Goal: Check status: Check status

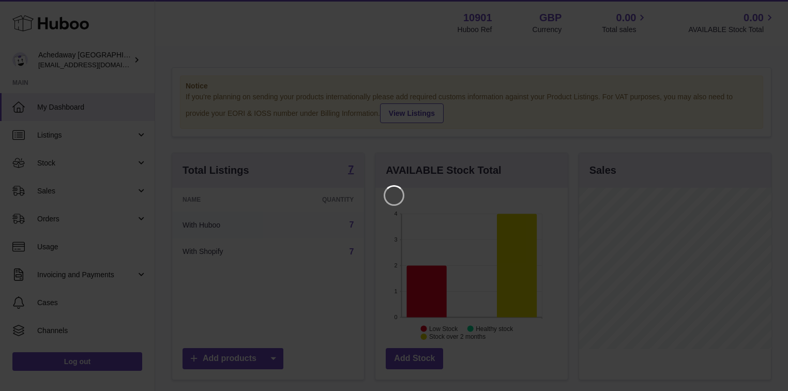
scroll to position [161, 194]
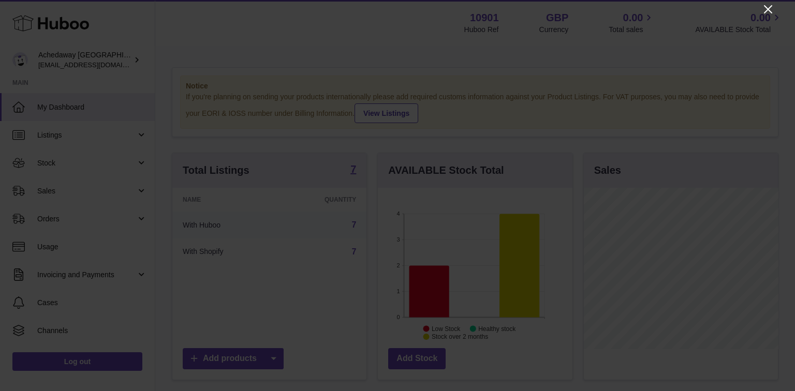
click at [770, 6] on icon "Close" at bounding box center [768, 9] width 12 height 12
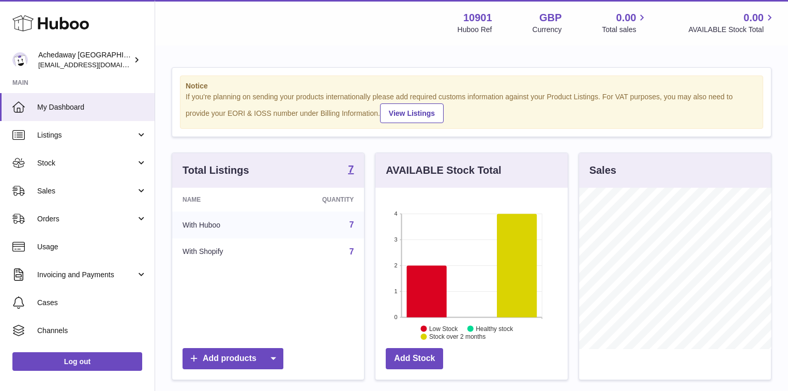
scroll to position [517186, 517155]
click at [91, 192] on span "Sales" at bounding box center [86, 191] width 99 height 10
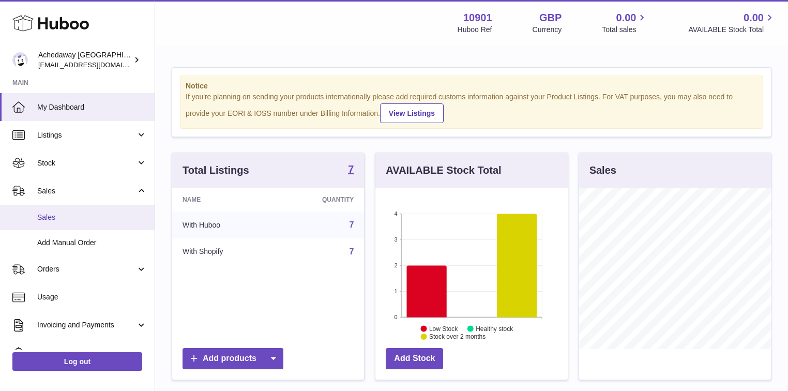
click at [79, 216] on span "Sales" at bounding box center [92, 218] width 110 height 10
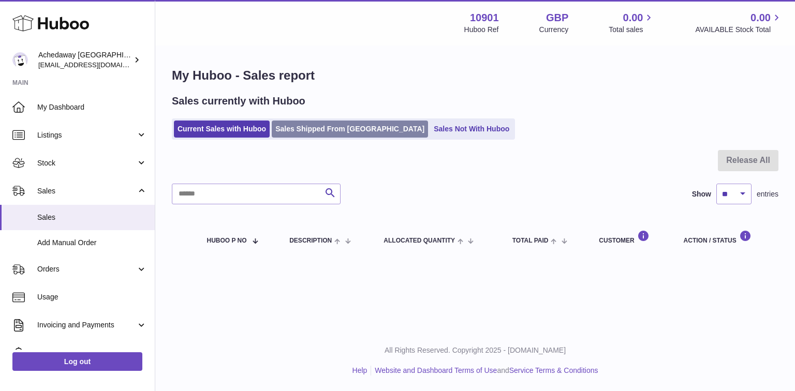
click at [332, 130] on link "Sales Shipped From [GEOGRAPHIC_DATA]" at bounding box center [350, 129] width 156 height 17
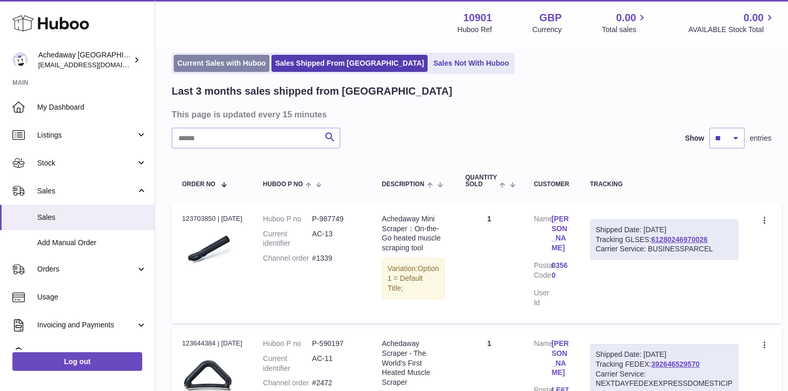
click at [245, 66] on link "Current Sales with Huboo" at bounding box center [222, 63] width 96 height 17
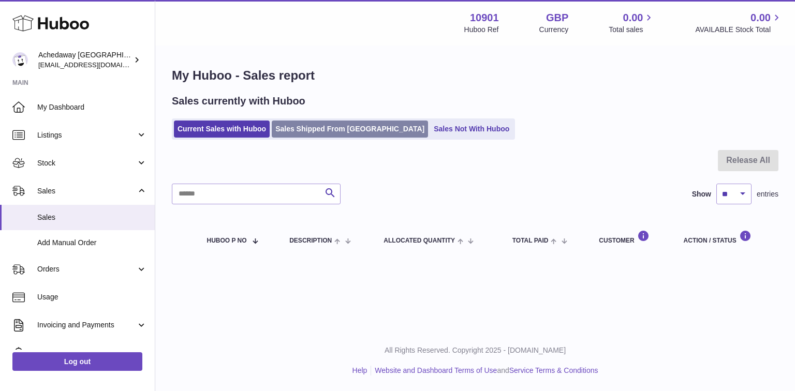
click at [319, 130] on link "Sales Shipped From [GEOGRAPHIC_DATA]" at bounding box center [350, 129] width 156 height 17
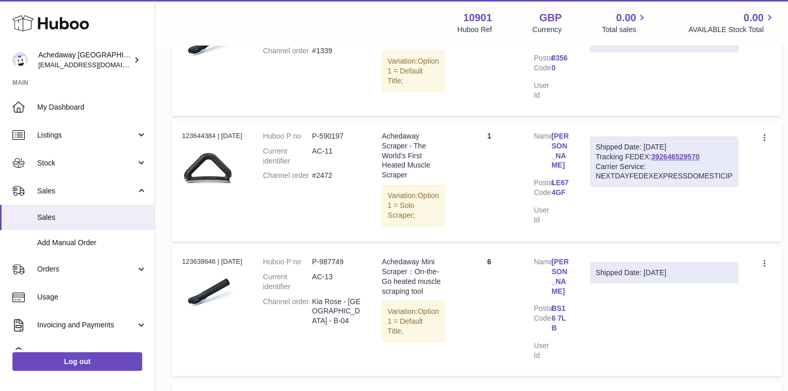
scroll to position [290, 0]
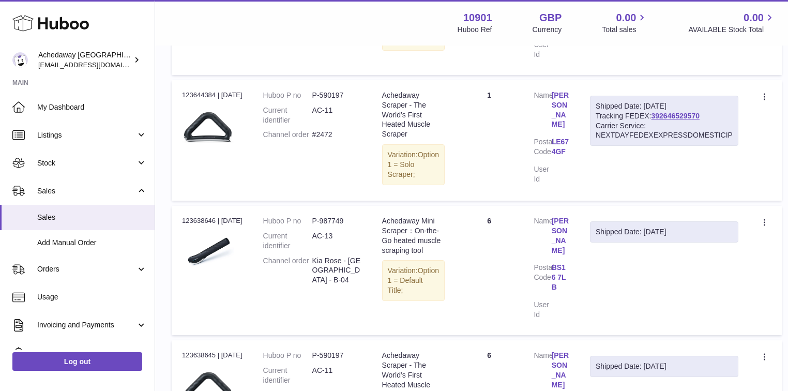
click at [481, 228] on td "Quantity 6" at bounding box center [489, 270] width 68 height 129
click at [461, 274] on td "Quantity 6" at bounding box center [489, 270] width 68 height 129
click at [565, 222] on link "[PERSON_NAME]" at bounding box center [561, 235] width 18 height 39
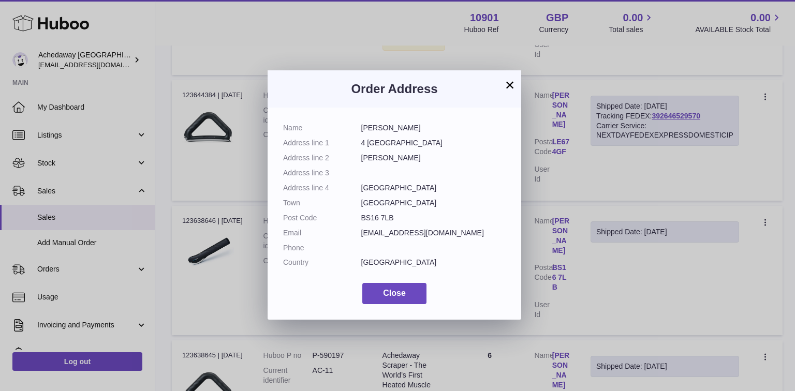
click at [513, 80] on button "×" at bounding box center [509, 85] width 12 height 12
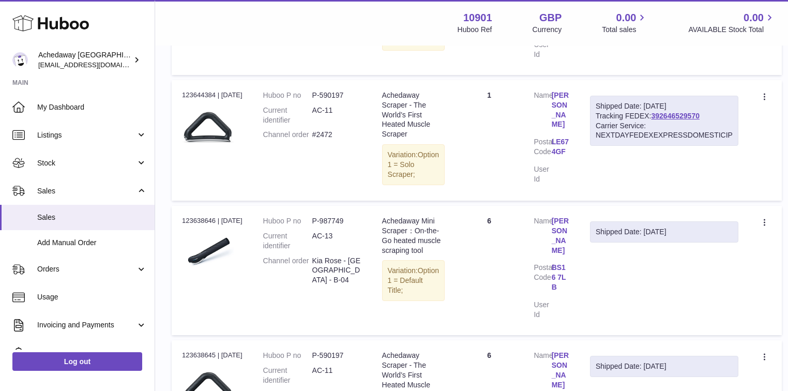
click at [663, 228] on div "Shipped Date: [DATE]" at bounding box center [664, 232] width 137 height 10
click at [770, 216] on div at bounding box center [765, 222] width 12 height 13
click at [595, 255] on td "Shipped Date: [DATE]" at bounding box center [664, 270] width 169 height 129
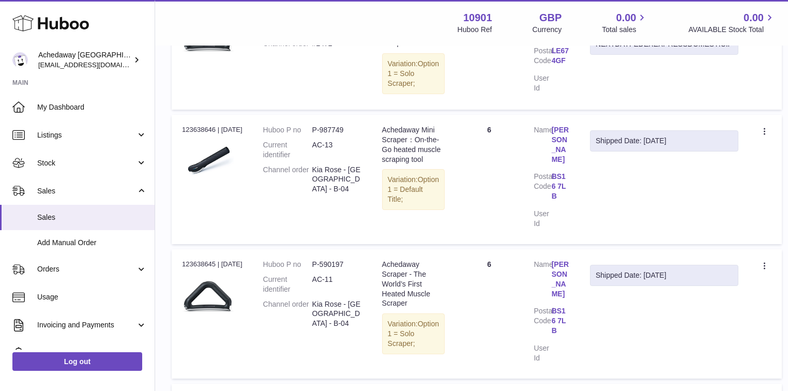
scroll to position [372, 0]
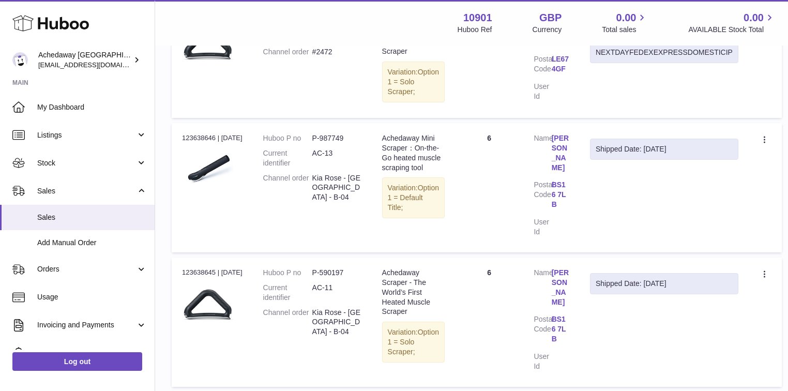
click at [499, 281] on td "Quantity 6" at bounding box center [489, 322] width 68 height 129
